Goal: Information Seeking & Learning: Find specific page/section

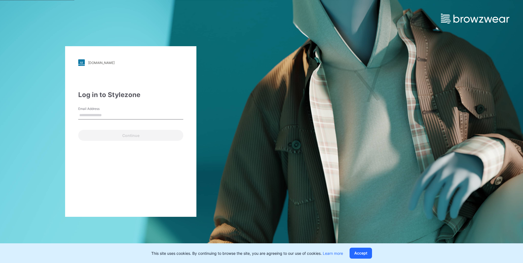
click at [86, 116] on input "Email Address" at bounding box center [130, 115] width 105 height 8
type input "**********"
drag, startPoint x: 124, startPoint y: 142, endPoint x: 125, endPoint y: 139, distance: 3.3
click at [125, 141] on div "**********" at bounding box center [130, 131] width 131 height 171
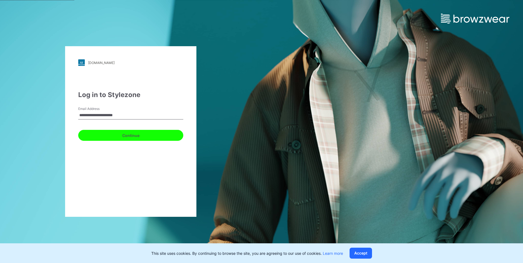
click at [125, 138] on button "Continue" at bounding box center [130, 135] width 105 height 11
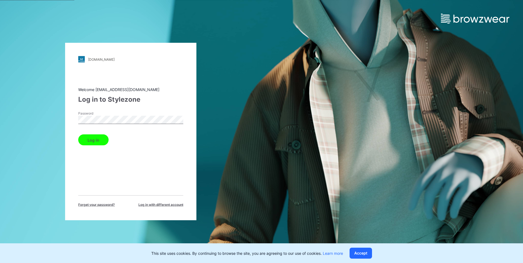
click at [95, 141] on button "Log in" at bounding box center [93, 140] width 30 height 11
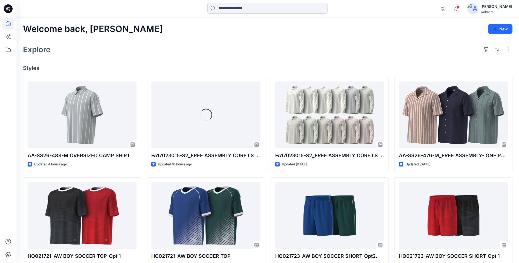
click at [252, 45] on div "Explore" at bounding box center [267, 49] width 489 height 13
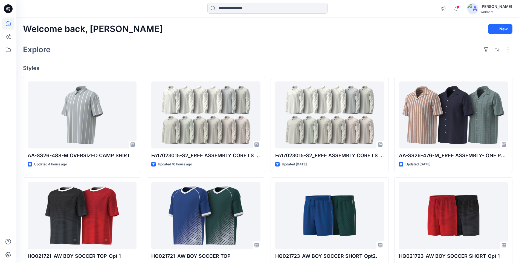
click at [368, 34] on div "Welcome back, Shabbir New" at bounding box center [267, 29] width 489 height 10
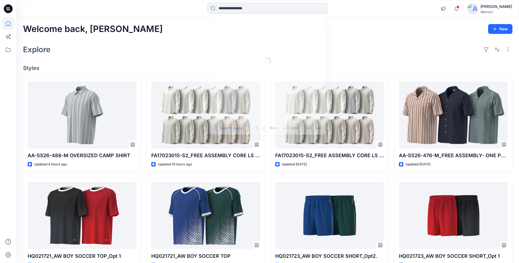
click at [217, 3] on input at bounding box center [267, 8] width 120 height 11
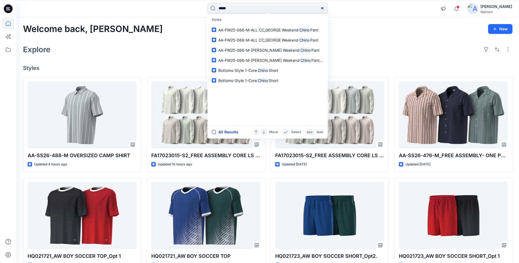
type input "*****"
click at [222, 133] on button "All Results" at bounding box center [227, 132] width 30 height 7
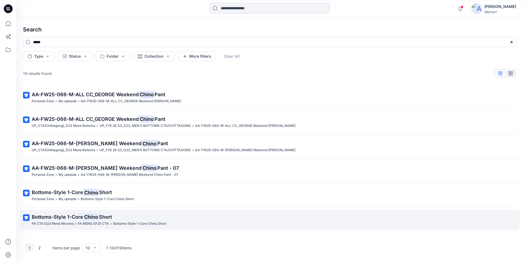
click at [82, 218] on span "Bottoms-Style 1-Core" at bounding box center [57, 217] width 51 height 6
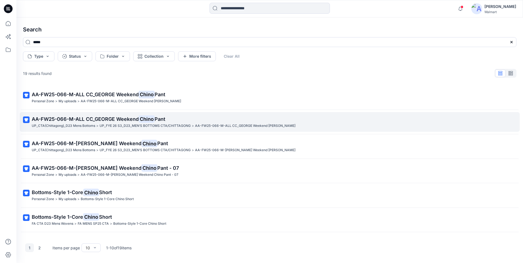
click at [105, 124] on p "UP_FYE 26 S3_D23_MEN’S BOTTOMS CTA/CHITTAGONG" at bounding box center [145, 126] width 91 height 6
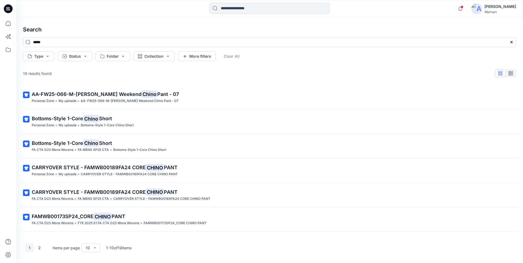
scroll to position [82, 0]
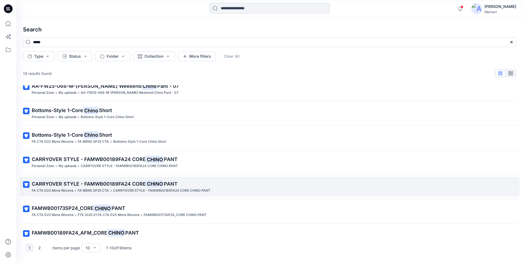
click at [90, 185] on span "CARRYOVER STYLE - FAMWB00189FA24 CORE" at bounding box center [89, 184] width 114 height 6
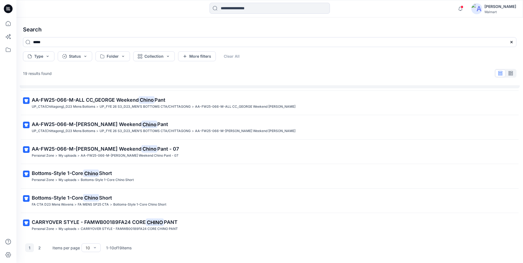
scroll to position [27, 0]
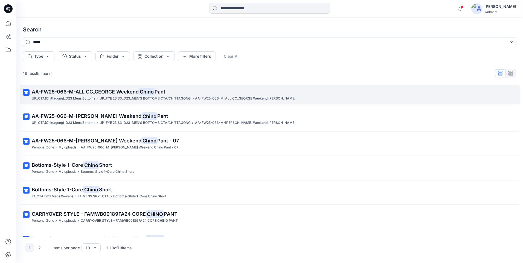
click at [138, 94] on span "AA-FW25-066-M-ALL CC_GEORGE Weekend" at bounding box center [85, 92] width 107 height 6
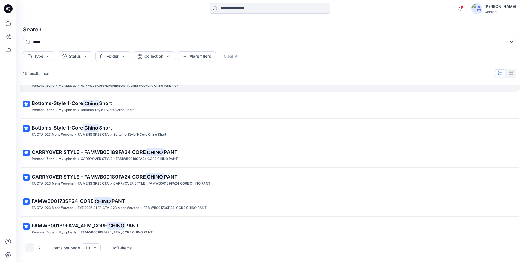
scroll to position [93, 0]
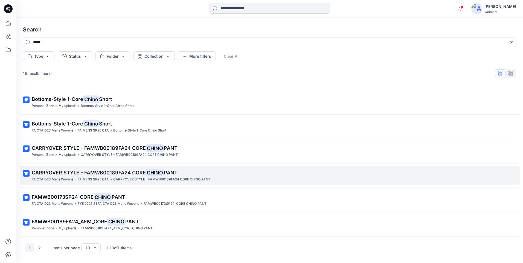
click at [115, 178] on p "CARRYOVER STYLE - FAMWB00189FA24 CORE CHINO PANT" at bounding box center [161, 180] width 97 height 6
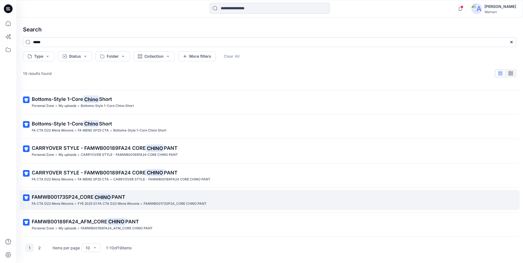
click at [109, 198] on mark "CHINO" at bounding box center [102, 197] width 18 height 8
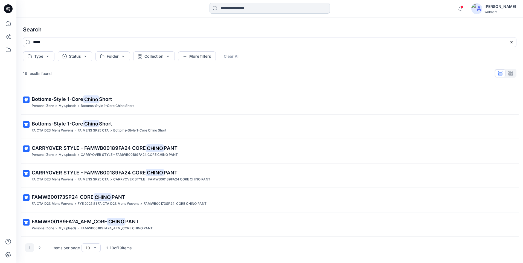
click at [247, 10] on input at bounding box center [269, 8] width 120 height 11
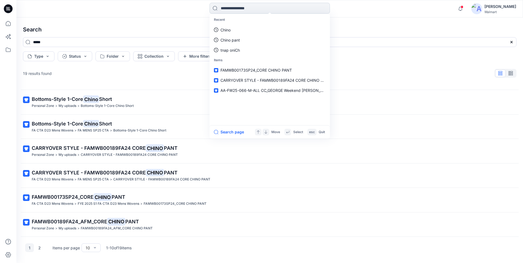
paste input "**********"
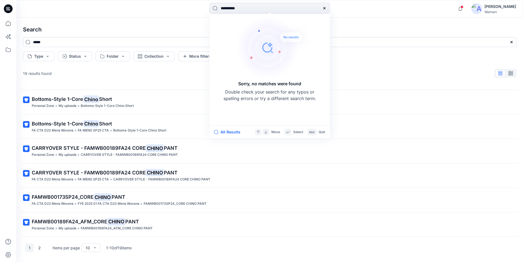
type input "**********"
click at [11, 8] on icon at bounding box center [8, 8] width 9 height 9
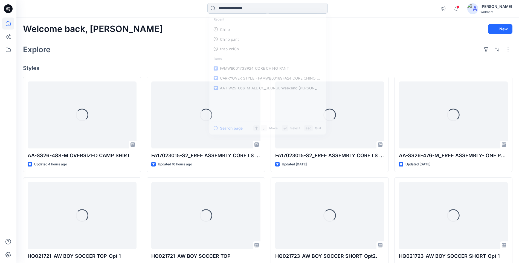
click at [254, 11] on input at bounding box center [267, 8] width 120 height 11
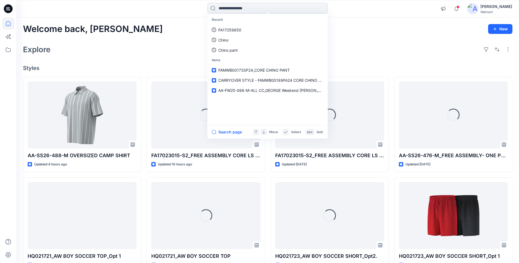
paste input "**********"
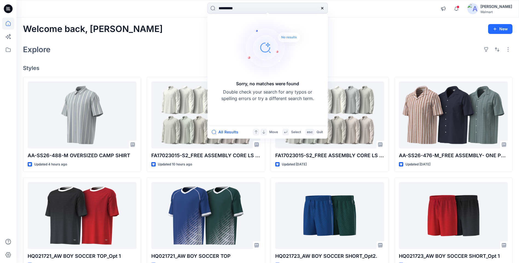
drag, startPoint x: 246, startPoint y: 5, endPoint x: -1, endPoint y: 31, distance: 248.4
paste input
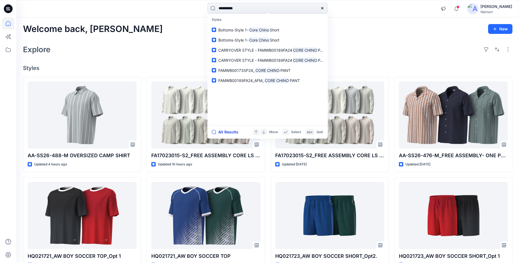
type input "**********"
click at [232, 130] on button "All Results" at bounding box center [227, 132] width 30 height 7
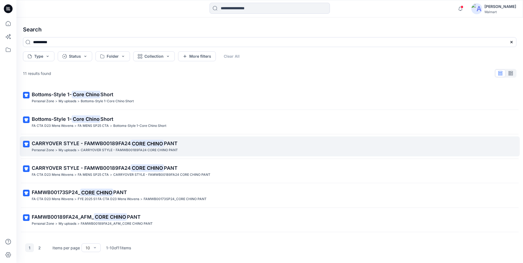
click at [103, 147] on p "CARRYOVER STYLE - FAMWB00189FA24 CORE CHINO PANT" at bounding box center [269, 144] width 475 height 8
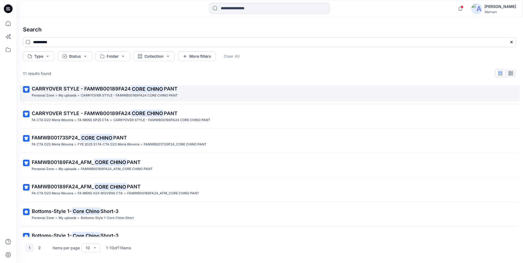
scroll to position [82, 0]
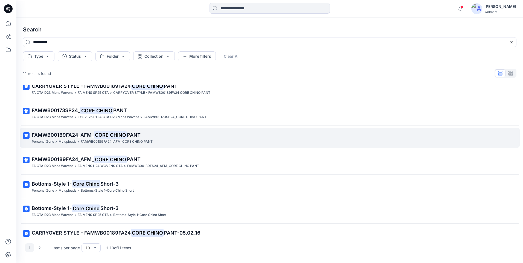
click at [111, 137] on mark "CORE CHINO" at bounding box center [110, 135] width 33 height 8
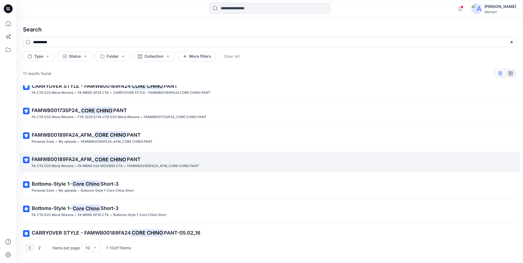
click at [122, 160] on mark "CORE CHINO" at bounding box center [110, 160] width 33 height 8
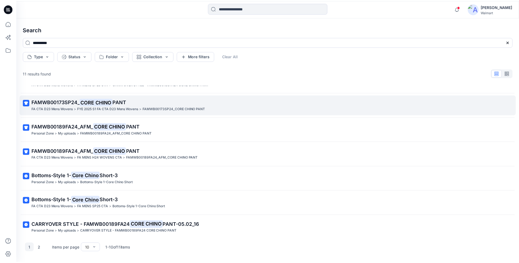
scroll to position [93, 0]
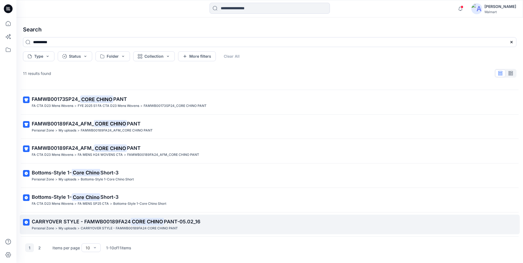
click at [128, 224] on span "CARRYOVER STYLE - FAMWB00189FA24" at bounding box center [81, 222] width 99 height 6
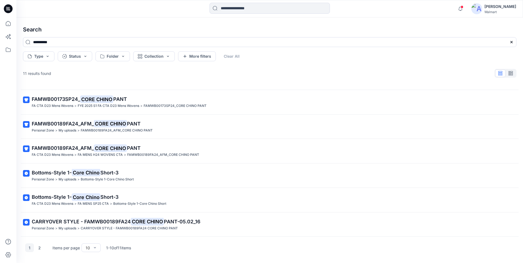
click at [12, 9] on icon at bounding box center [8, 8] width 9 height 9
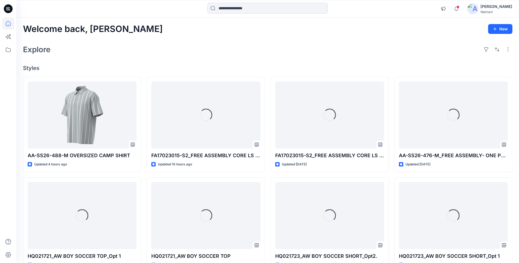
click at [222, 47] on div "Explore" at bounding box center [267, 49] width 489 height 13
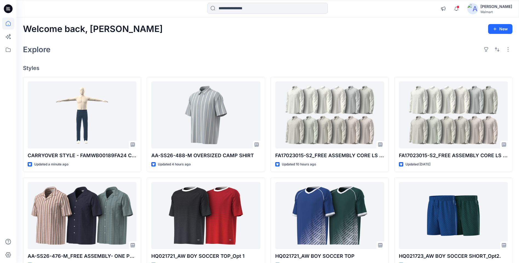
click at [193, 43] on div "Explore" at bounding box center [267, 49] width 489 height 13
click at [274, 54] on div "Explore" at bounding box center [267, 49] width 489 height 13
click at [306, 50] on div "Explore" at bounding box center [267, 49] width 489 height 13
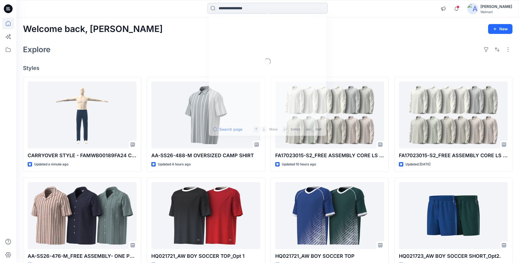
click at [249, 9] on input at bounding box center [267, 8] width 120 height 11
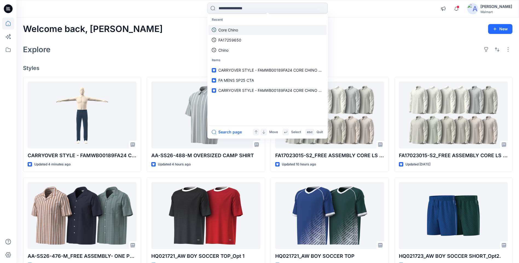
click at [248, 28] on link "Core Chino" at bounding box center [267, 30] width 118 height 10
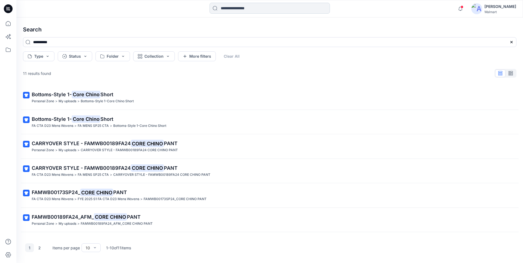
click at [239, 9] on input at bounding box center [269, 8] width 120 height 11
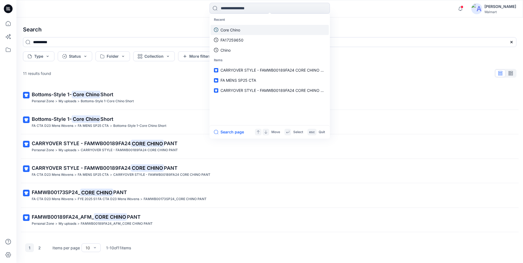
type input "**********"
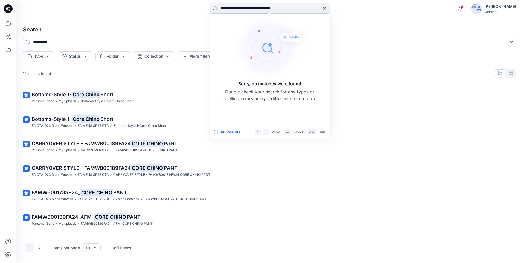
click at [304, 8] on input "**********" at bounding box center [269, 8] width 120 height 11
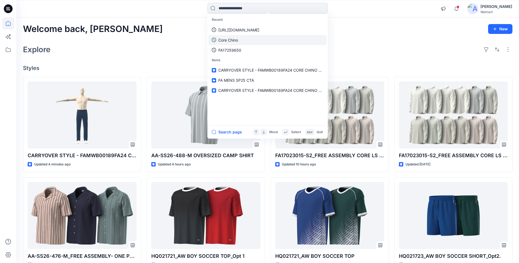
click at [242, 37] on link "Core Chino" at bounding box center [267, 40] width 118 height 10
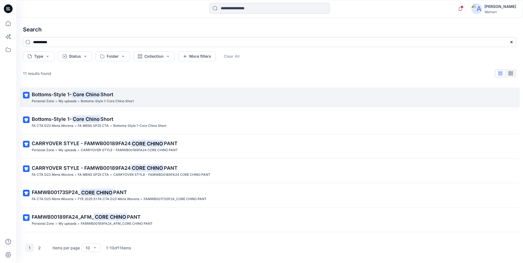
click at [88, 95] on mark "Core Chino" at bounding box center [86, 94] width 29 height 8
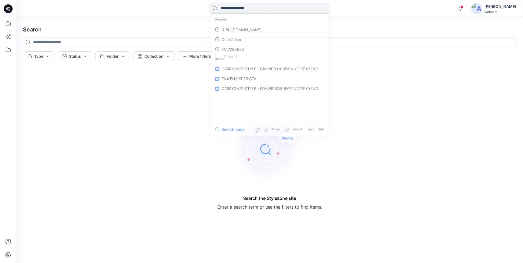
click at [231, 4] on input at bounding box center [269, 8] width 120 height 11
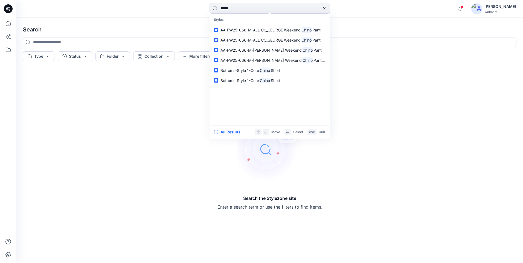
type input "*****"
drag, startPoint x: 238, startPoint y: 14, endPoint x: 238, endPoint y: 10, distance: 3.3
click at [238, 14] on div "Styles AA-FW25-066-M-ALL CC_GEORGE Weekend Chino Pant AA-FW25-066-M-ALL CC_GEOR…" at bounding box center [269, 70] width 120 height 112
drag, startPoint x: 238, startPoint y: 10, endPoint x: 13, endPoint y: 36, distance: 226.5
click at [0, 36] on html "***** Styles AA-FW25-066-M-ALL CC_GEORGE Weekend Chino Pant AA-FW25-066-M-ALL C…" at bounding box center [261, 131] width 523 height 263
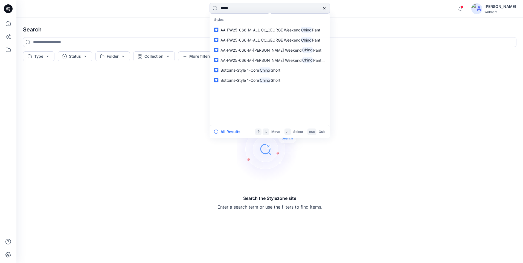
click at [166, 108] on div "Search the Stylezone site Enter a search term or use the filters to find items." at bounding box center [270, 163] width 502 height 191
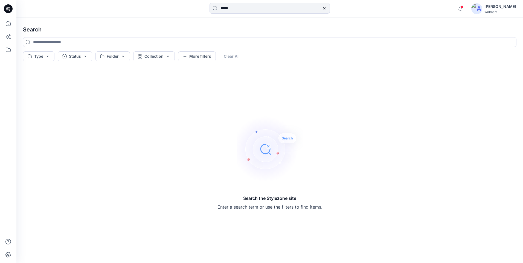
click at [10, 9] on icon at bounding box center [8, 8] width 9 height 9
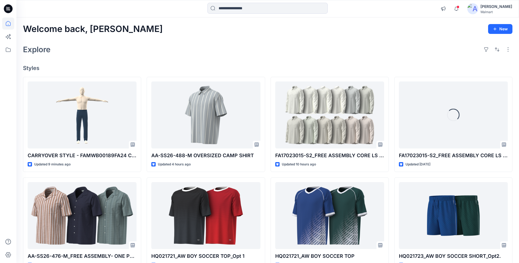
click at [265, 27] on div "Welcome back, Shabbir New" at bounding box center [267, 29] width 489 height 10
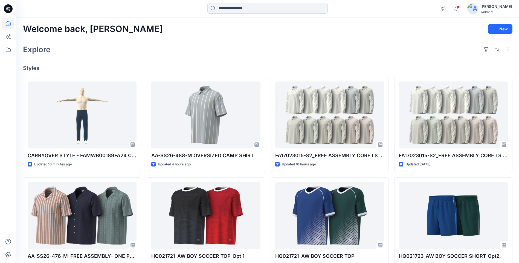
click at [264, 54] on div "Explore" at bounding box center [267, 49] width 489 height 13
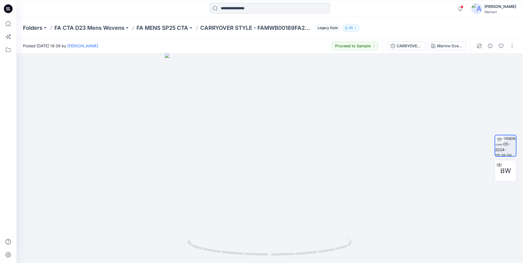
click at [396, 26] on div "Folders FA CTA D23 Mens Wovens FA MENS SP25 CTA CARRYOVER STYLE - FAMWB00189FA2…" at bounding box center [248, 28] width 451 height 8
click at [172, 28] on p "FA MENS SP25 CTA" at bounding box center [162, 28] width 52 height 8
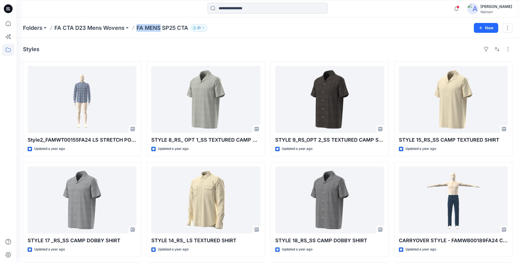
drag, startPoint x: 137, startPoint y: 29, endPoint x: 160, endPoint y: 31, distance: 23.0
click at [160, 31] on p "FA MENS SP25 CTA" at bounding box center [162, 28] width 52 height 8
drag, startPoint x: 158, startPoint y: 40, endPoint x: 151, endPoint y: 36, distance: 8.4
click at [158, 40] on div "Styles Style2_FAMWT00155FA24 LS STRETCH POPLIN SHIRT Updated a year ago STYLE 1…" at bounding box center [267, 211] width 502 height 346
drag, startPoint x: 136, startPoint y: 29, endPoint x: 176, endPoint y: 31, distance: 39.2
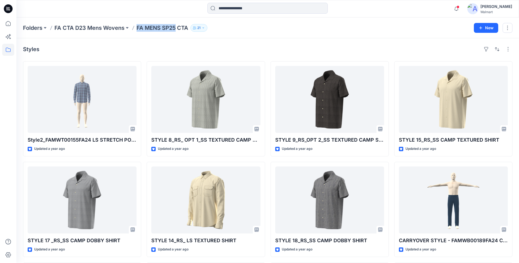
click at [176, 31] on p "FA MENS SP25 CTA" at bounding box center [162, 28] width 52 height 8
copy p "FA MENS SP25"
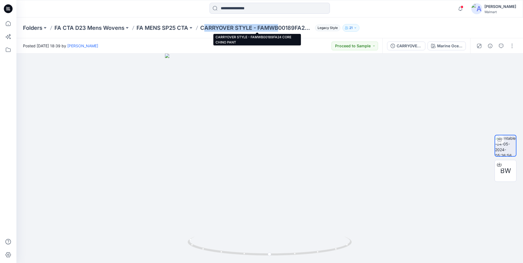
drag, startPoint x: 203, startPoint y: 31, endPoint x: 279, endPoint y: 30, distance: 76.6
click at [279, 30] on p "CARRYOVER STYLE - FAMWB00189FA24 CORE CHINO PANT" at bounding box center [256, 28] width 113 height 8
click at [233, 35] on div "Folders FA CTA D23 Mens Wovens FA MENS SP25 CTA CARRYOVER STYLE - FAMWB00189FA2…" at bounding box center [269, 27] width 506 height 21
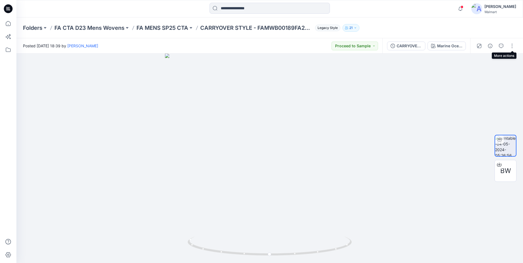
drag, startPoint x: 512, startPoint y: 46, endPoint x: 501, endPoint y: 36, distance: 15.3
click at [501, 36] on div "Folders FA CTA D23 Mens Wovens FA MENS SP25 CTA CARRYOVER STYLE - FAMWB00189FA2…" at bounding box center [269, 140] width 506 height 246
click at [492, 46] on button "button" at bounding box center [490, 46] width 9 height 9
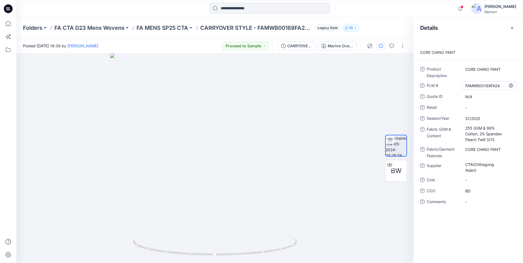
drag, startPoint x: 465, startPoint y: 87, endPoint x: 501, endPoint y: 87, distance: 35.8
click at [501, 87] on \ "FAMWB00189FA24" at bounding box center [489, 86] width 48 height 6
click at [303, 20] on div "Folders FA CTA D23 Mens Wovens FA MENS SP25 CTA CARRYOVER STYLE - FAMWB00189FA2…" at bounding box center [269, 27] width 506 height 21
drag, startPoint x: 463, startPoint y: 70, endPoint x: 504, endPoint y: 72, distance: 41.6
click at [504, 72] on div "CORE CHINO PANT" at bounding box center [488, 69] width 55 height 9
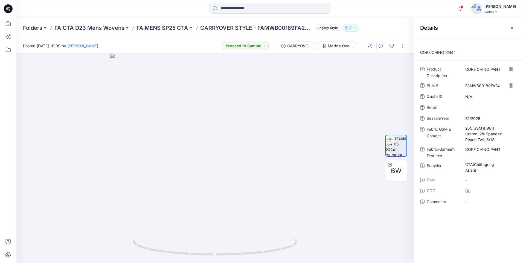
click at [194, 43] on div "Posted Saturday, May 04, 2024 18:39 by Shabbir Hashmi Proceed to Sample" at bounding box center [144, 45] width 256 height 15
